Goal: Check status: Check status

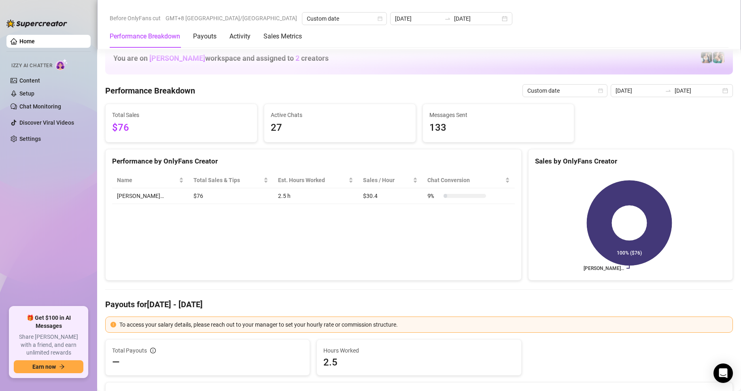
scroll to position [1012, 0]
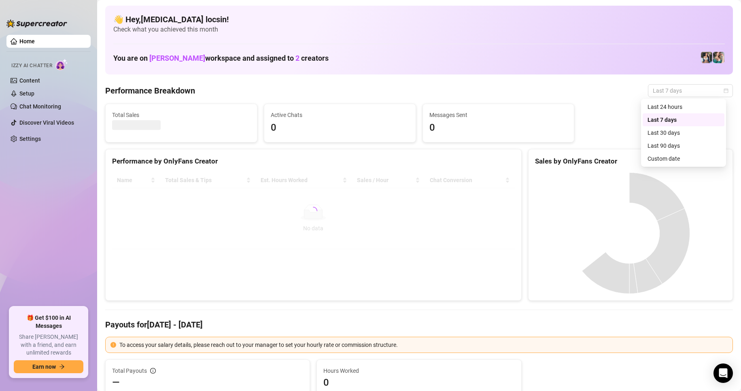
drag, startPoint x: 689, startPoint y: 89, endPoint x: 683, endPoint y: 108, distance: 19.3
click at [689, 89] on span "Last 7 days" at bounding box center [690, 91] width 75 height 12
click at [676, 155] on div "Custom date" at bounding box center [684, 158] width 72 height 9
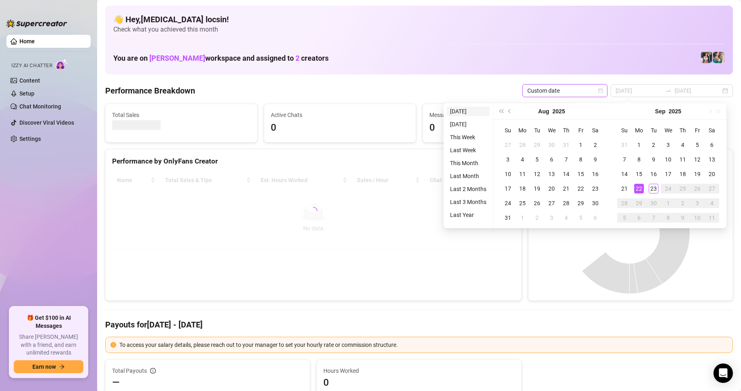
type input "[DATE]"
click at [472, 113] on li "[DATE]" at bounding box center [468, 111] width 43 height 10
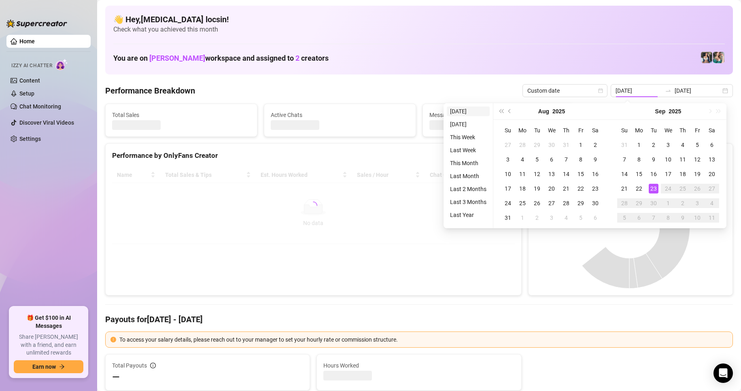
type input "[DATE]"
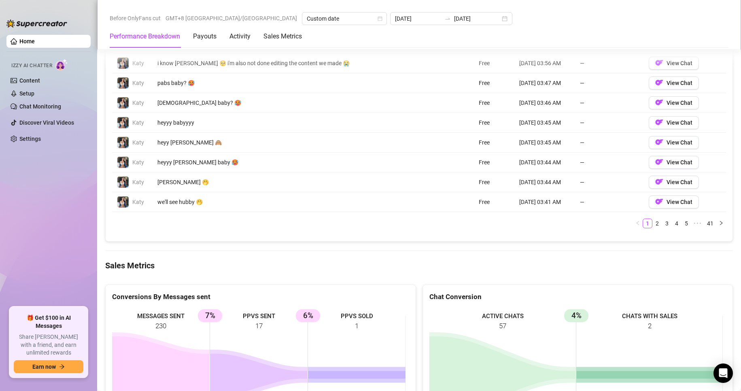
scroll to position [1012, 0]
